Goal: Task Accomplishment & Management: Manage account settings

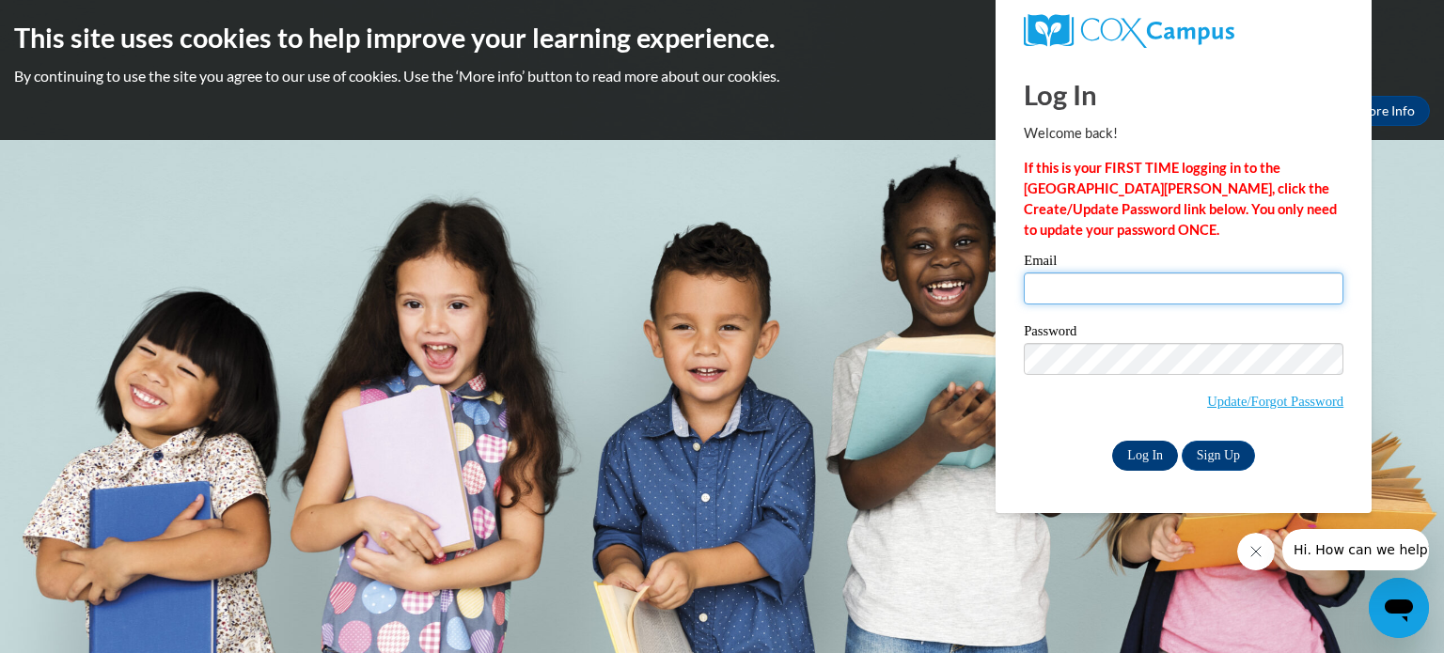
type input "[EMAIL_ADDRESS][DOMAIN_NAME]"
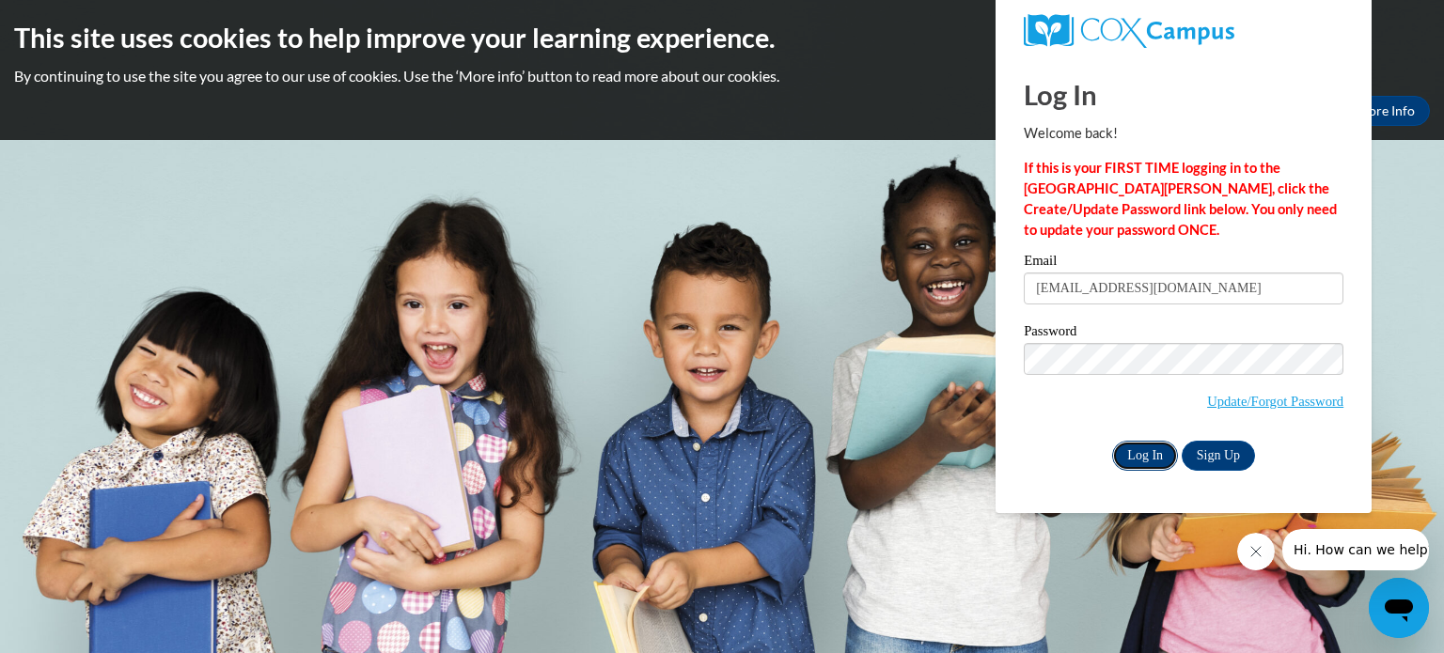
click at [1131, 450] on input "Log In" at bounding box center [1145, 456] width 66 height 30
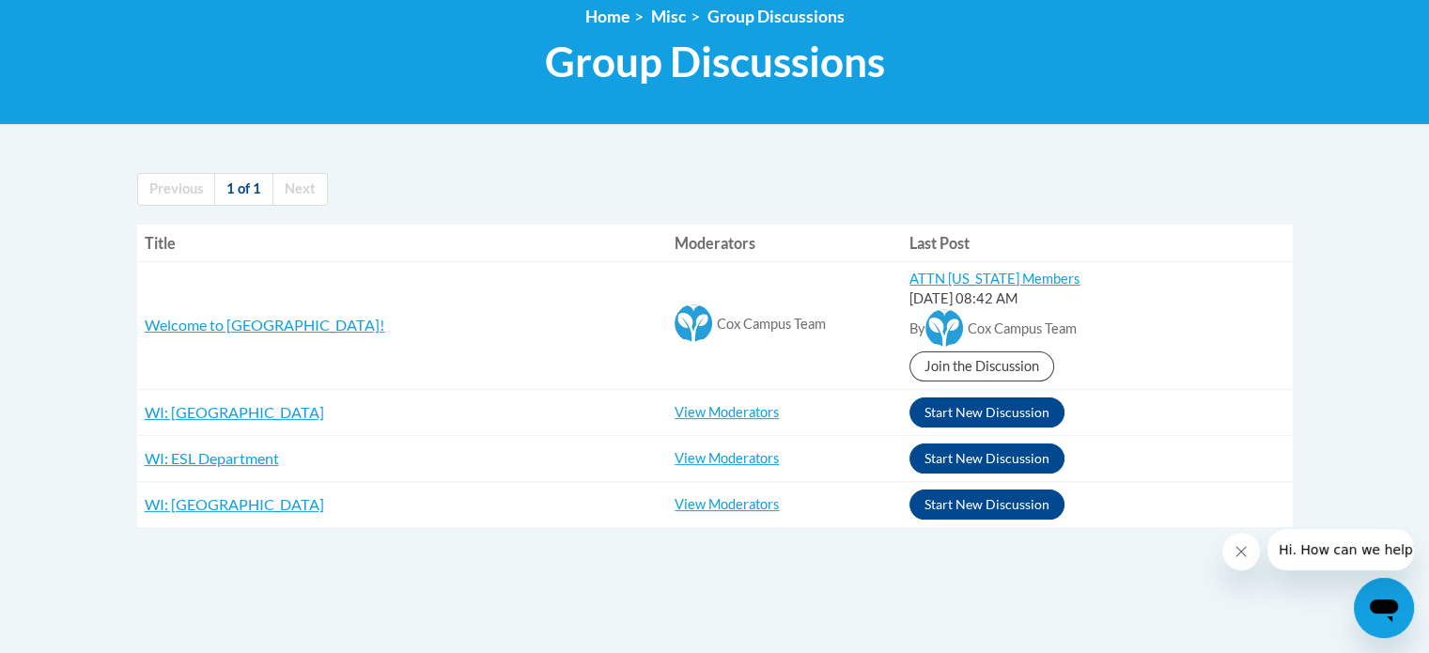
scroll to position [269, 0]
